Goal: Find specific page/section: Find specific page/section

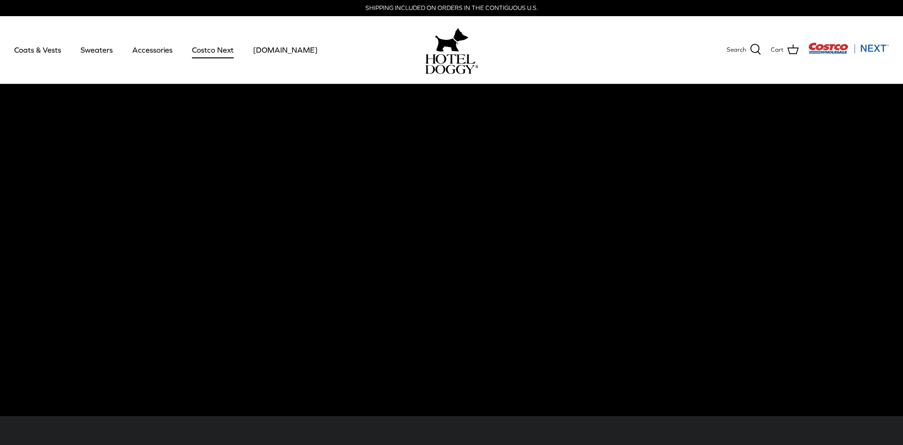
click at [212, 52] on link "Costco Next" at bounding box center [212, 50] width 59 height 32
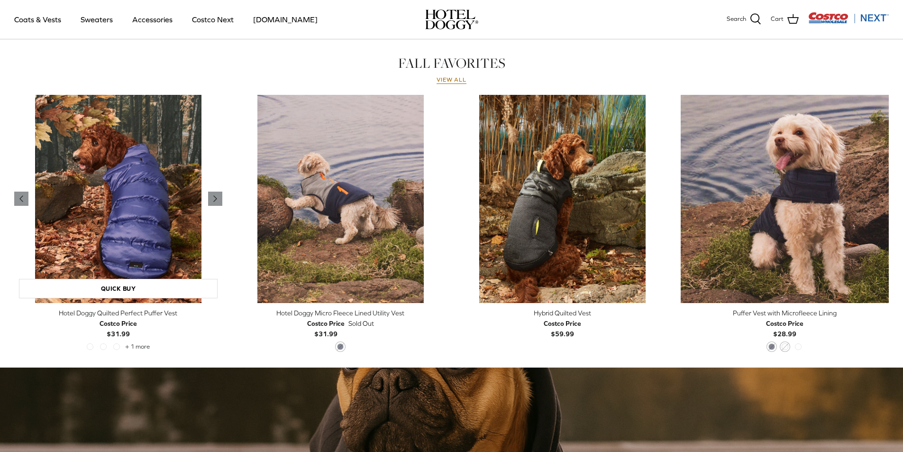
scroll to position [474, 0]
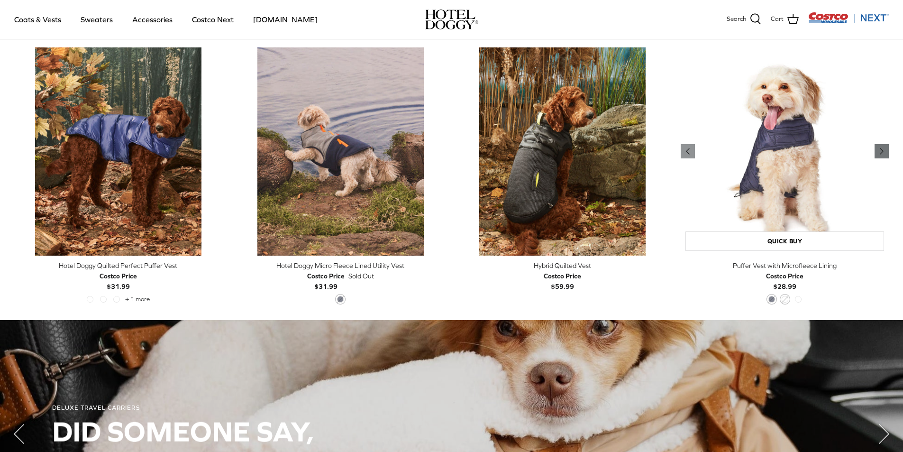
click at [881, 154] on polyline "Previous" at bounding box center [881, 151] width 3 height 6
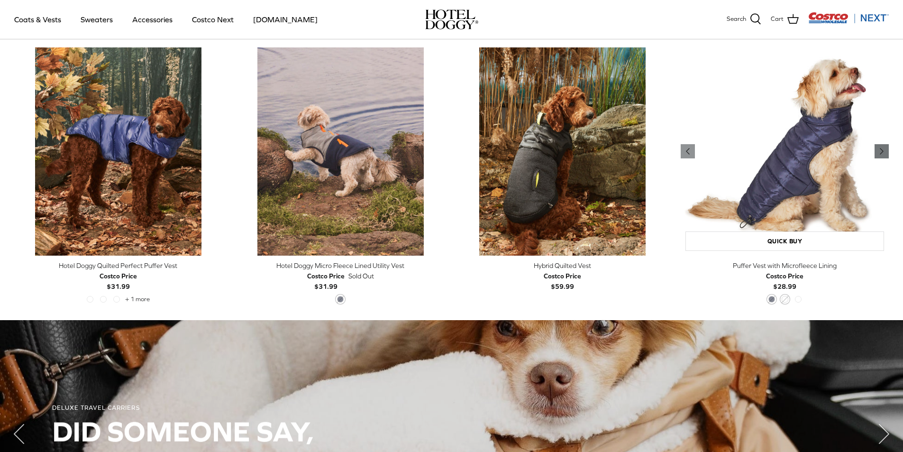
click at [881, 154] on polyline "Previous" at bounding box center [881, 151] width 3 height 6
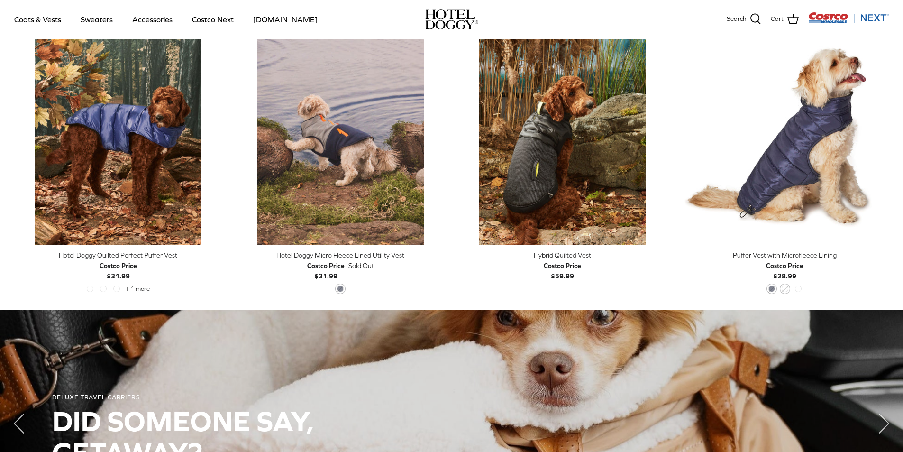
scroll to position [200, 0]
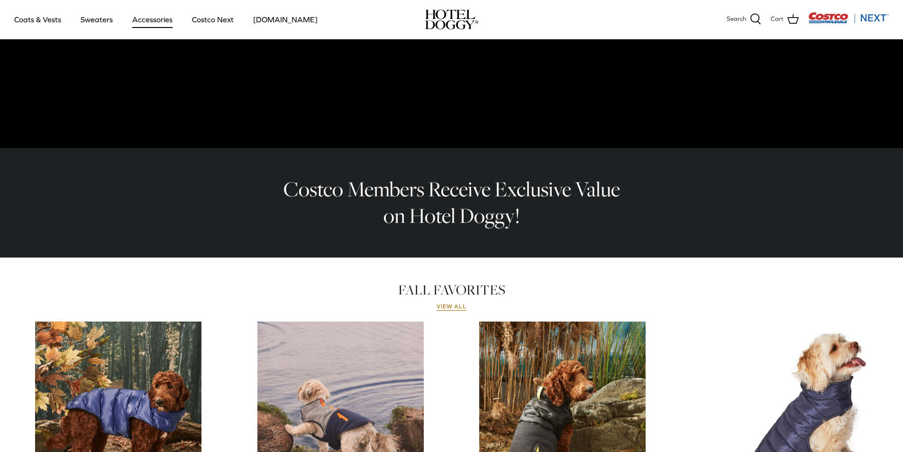
click at [146, 22] on link "Accessories" at bounding box center [152, 19] width 57 height 32
